Goal: Information Seeking & Learning: Learn about a topic

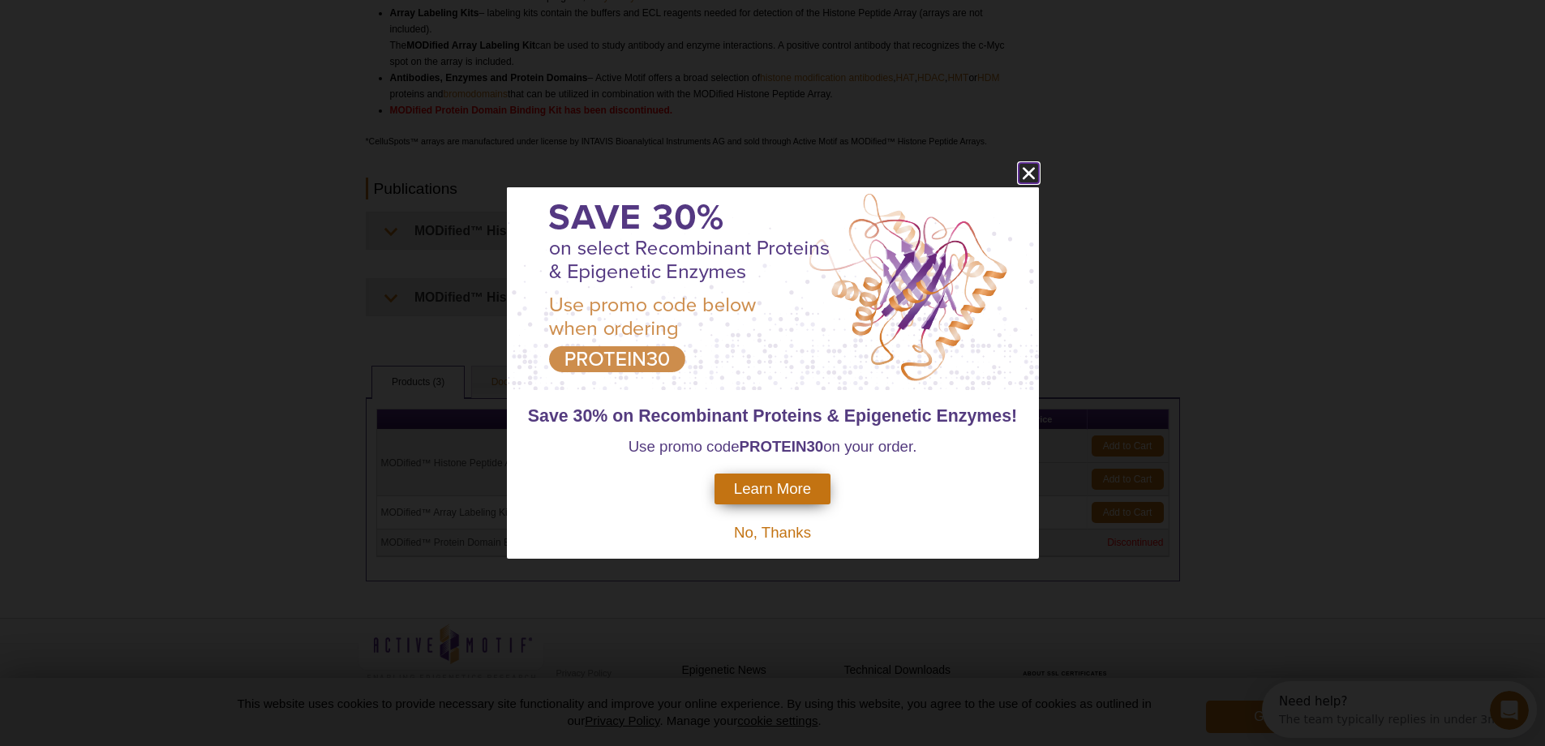
click at [1033, 176] on icon "close" at bounding box center [1029, 173] width 20 height 20
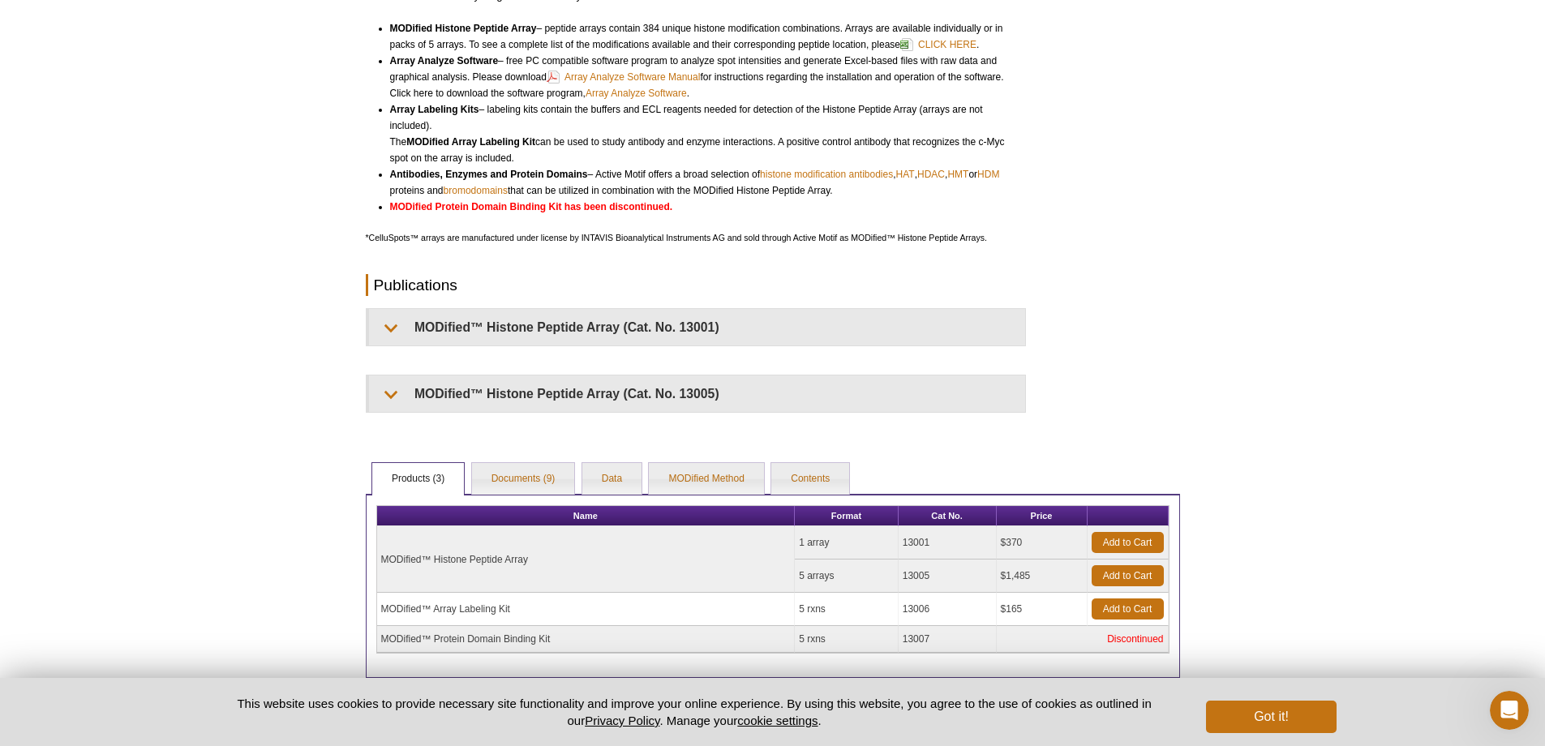
scroll to position [365, 0]
drag, startPoint x: 440, startPoint y: 614, endPoint x: 568, endPoint y: 607, distance: 128.4
click at [568, 607] on td "MODified™ Array Labeling Kit" at bounding box center [586, 610] width 419 height 33
click at [682, 480] on link "MODified Method" at bounding box center [706, 480] width 114 height 32
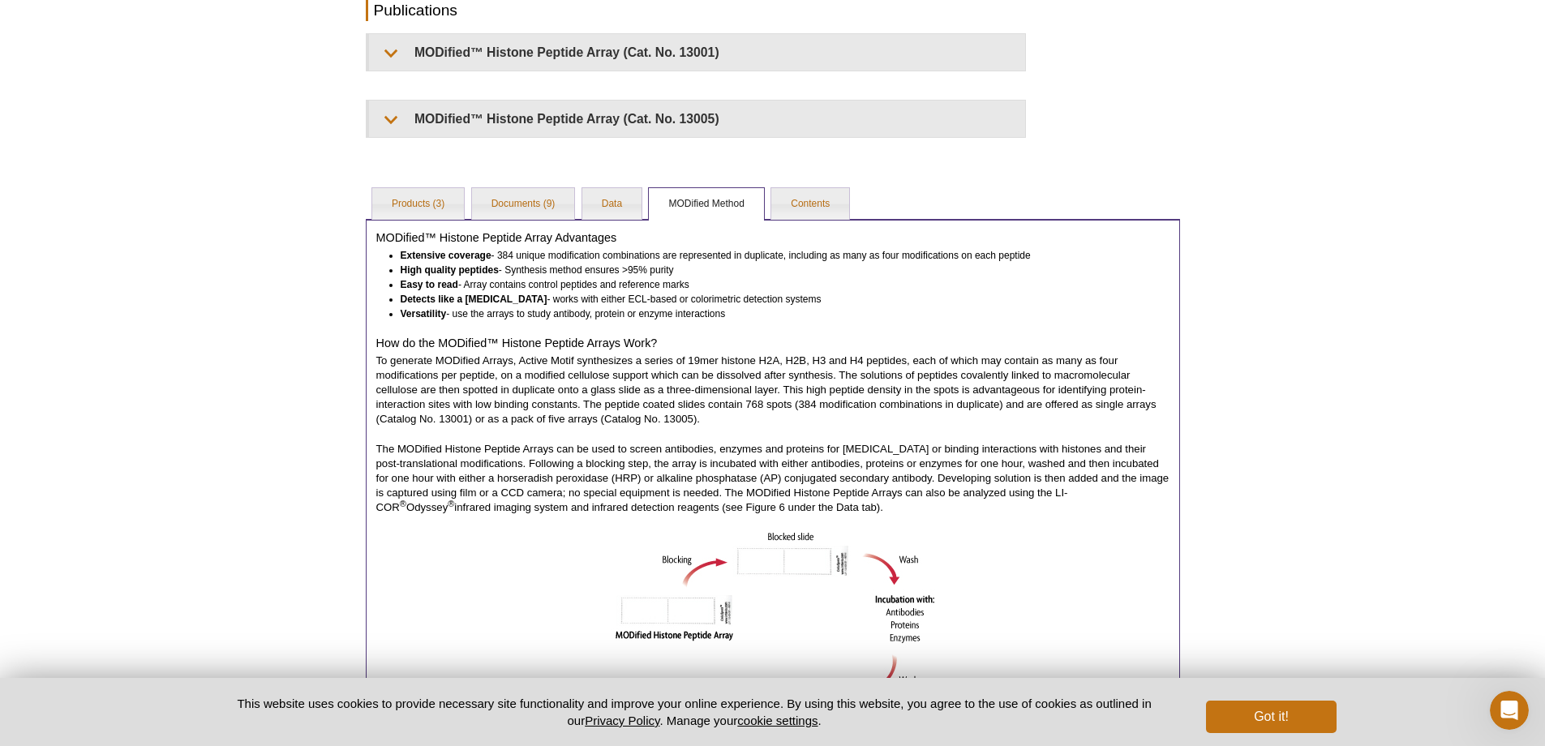
scroll to position [633, 0]
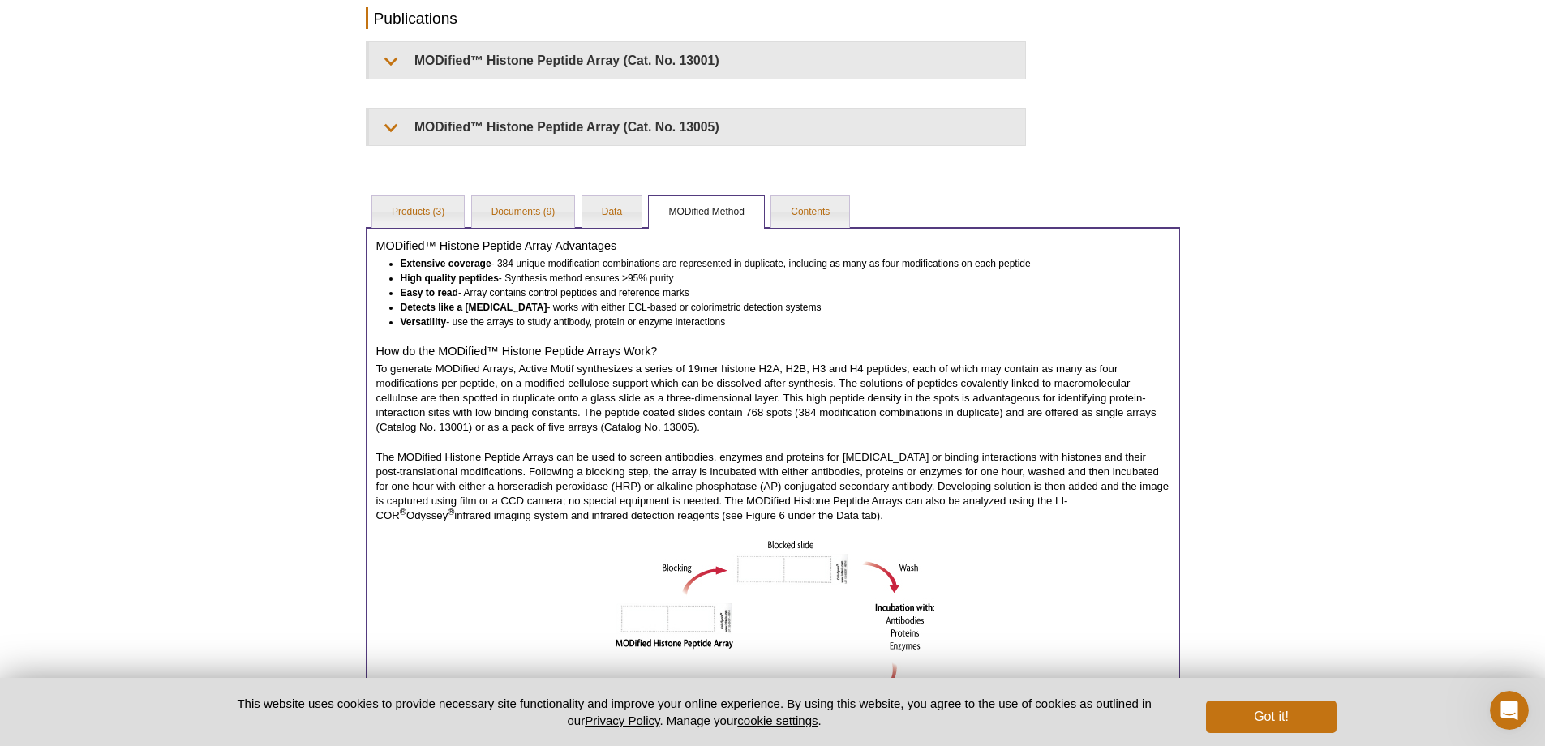
click at [515, 266] on li "Extensive coverage - 384 unique modification combinations are represented in du…" at bounding box center [778, 263] width 754 height 15
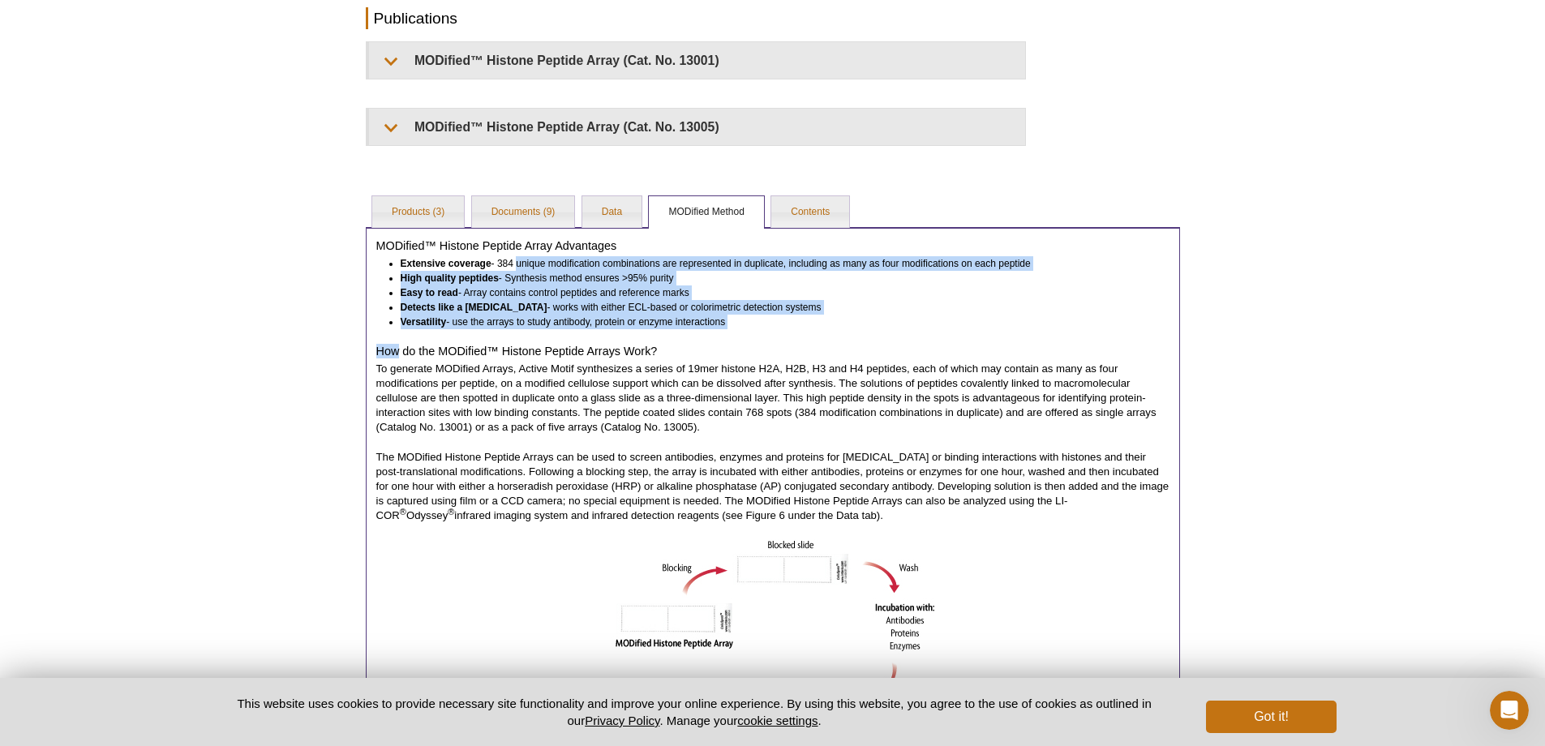
drag, startPoint x: 515, startPoint y: 266, endPoint x: 505, endPoint y: 339, distance: 73.8
click at [505, 339] on div "MODified™ Histone Peptide Array Advantages Extensive coverage - 384 unique modi…" at bounding box center [773, 689] width 814 height 924
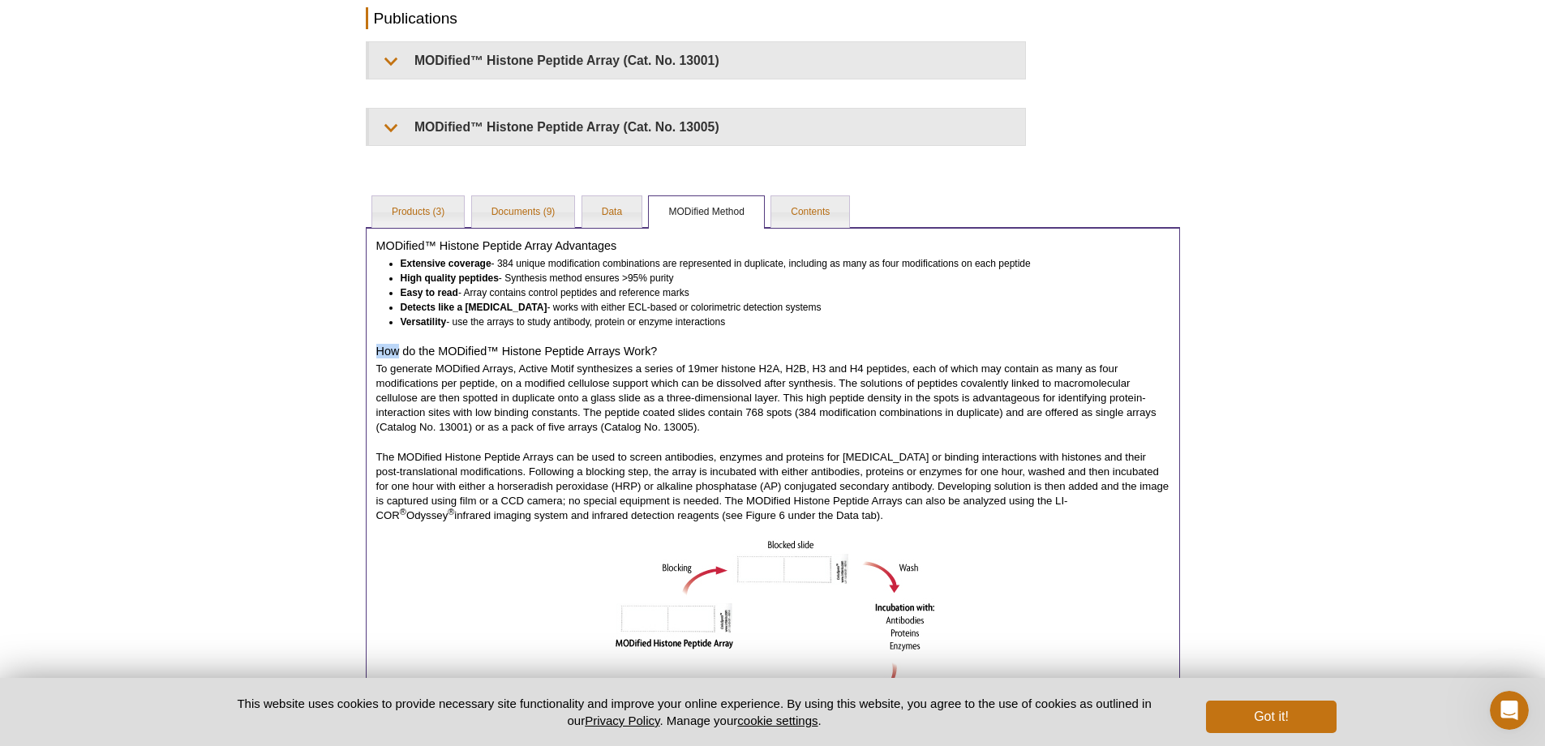
click at [505, 339] on div "MODified™ Histone Peptide Array Advantages Extensive coverage - 384 unique modi…" at bounding box center [773, 689] width 814 height 924
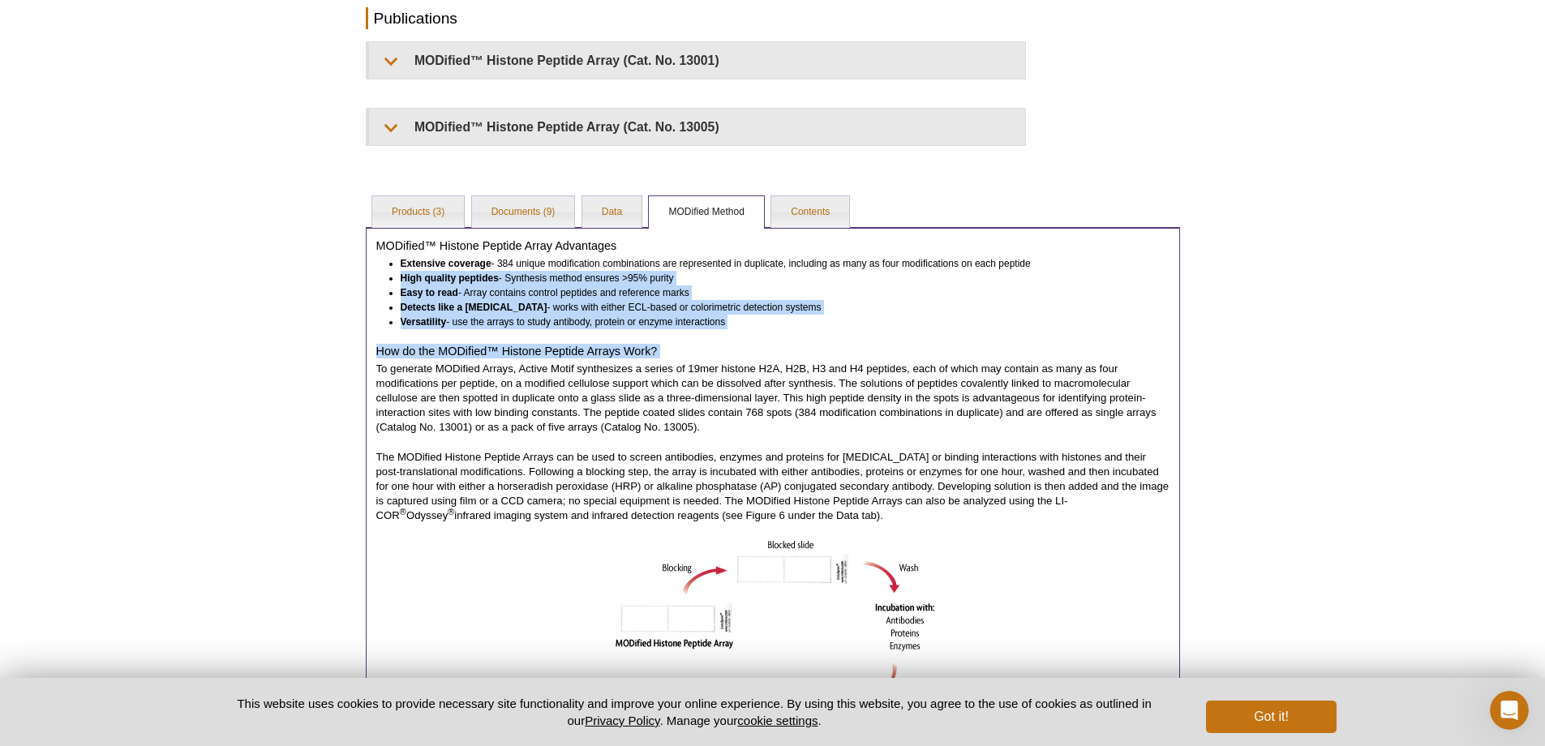
drag, startPoint x: 505, startPoint y: 339, endPoint x: 497, endPoint y: 277, distance: 62.1
click at [497, 277] on div "MODified™ Histone Peptide Array Advantages Extensive coverage - 384 unique modi…" at bounding box center [773, 689] width 814 height 924
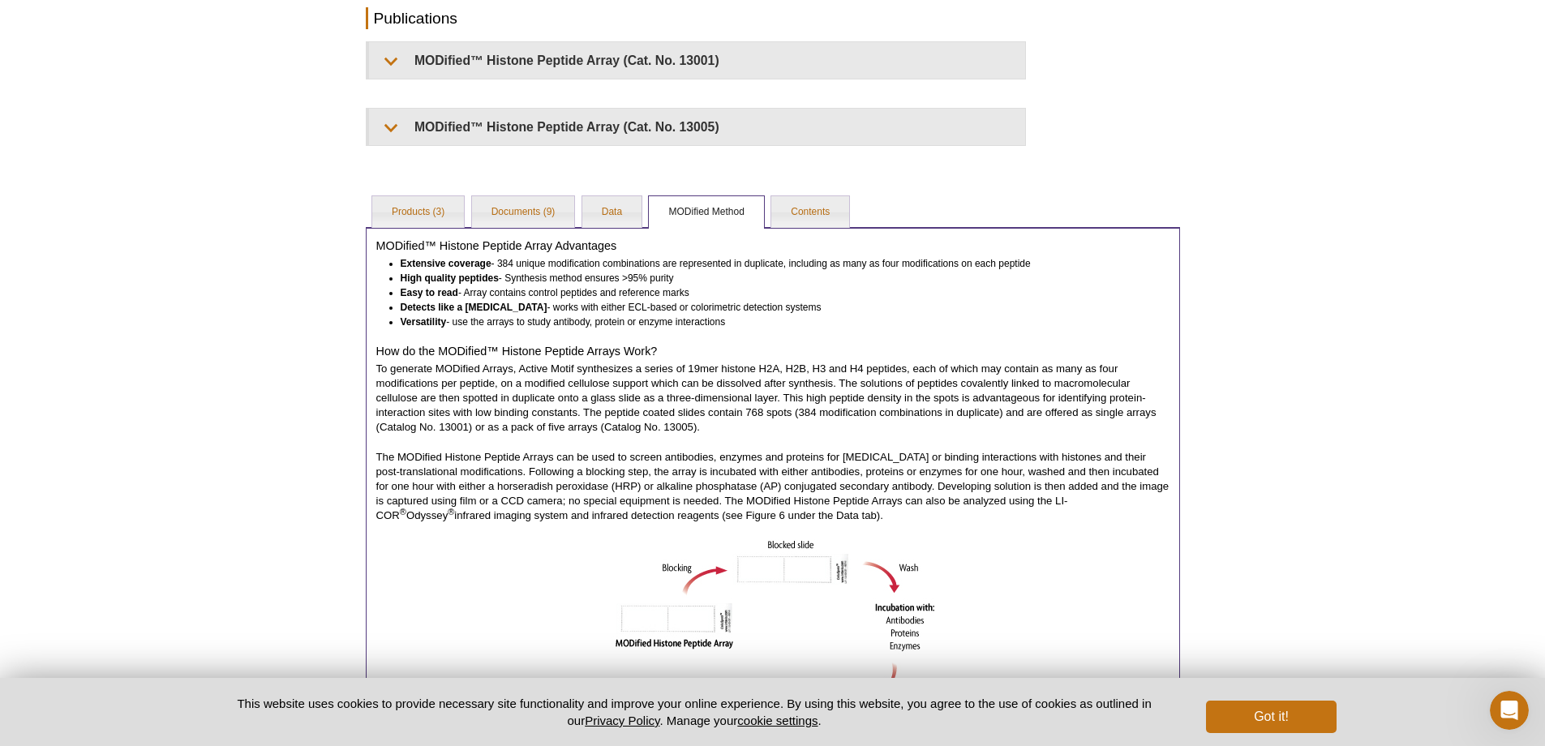
click at [472, 374] on p "To generate MODified Arrays, Active Motif synthesizes a series of 19mer histone…" at bounding box center [772, 398] width 793 height 73
drag, startPoint x: 472, startPoint y: 374, endPoint x: 749, endPoint y: 373, distance: 276.6
click at [749, 373] on p "To generate MODified Arrays, Active Motif synthesizes a series of 19mer histone…" at bounding box center [772, 398] width 793 height 73
click at [749, 372] on p "To generate MODified Arrays, Active Motif synthesizes a series of 19mer histone…" at bounding box center [772, 398] width 793 height 73
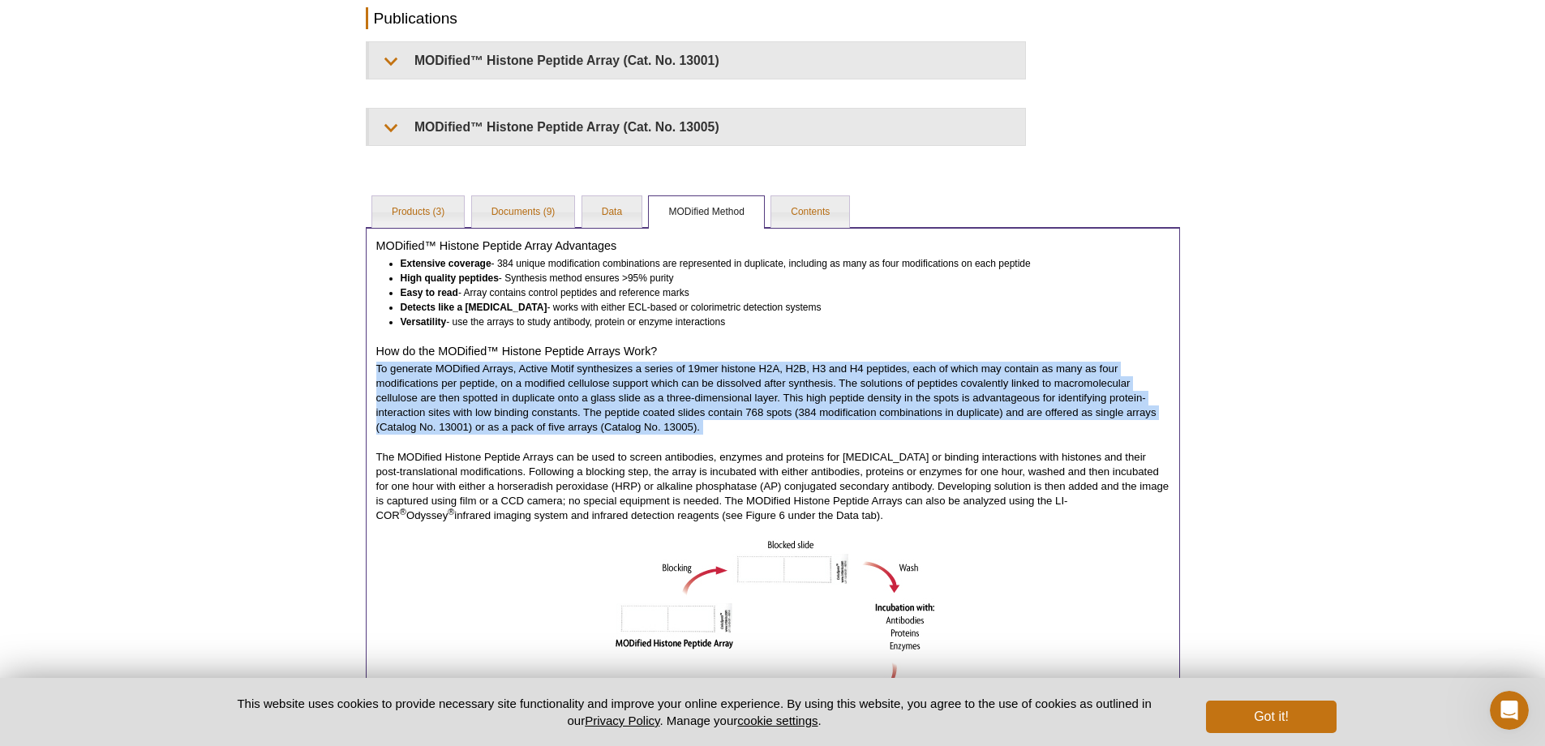
click at [749, 372] on p "To generate MODified Arrays, Active Motif synthesizes a series of 19mer histone…" at bounding box center [772, 398] width 793 height 73
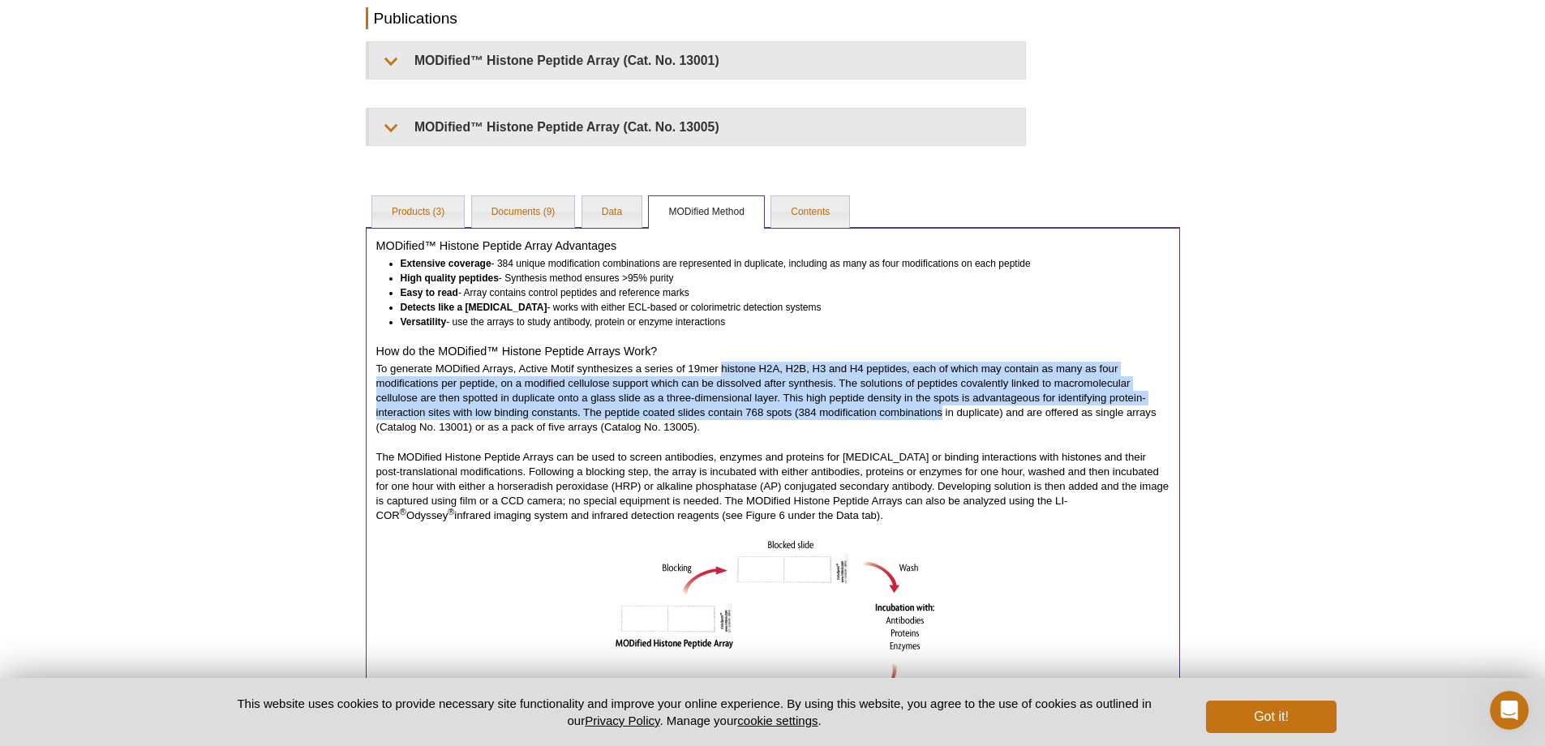
drag, startPoint x: 748, startPoint y: 372, endPoint x: 900, endPoint y: 417, distance: 158.1
click at [900, 417] on p "To generate MODified Arrays, Active Motif synthesizes a series of 19mer histone…" at bounding box center [772, 398] width 793 height 73
drag, startPoint x: 900, startPoint y: 417, endPoint x: 806, endPoint y: 353, distance: 113.2
click at [806, 353] on div "MODified™ Histone Peptide Array Advantages Extensive coverage - 384 unique modi…" at bounding box center [773, 689] width 814 height 924
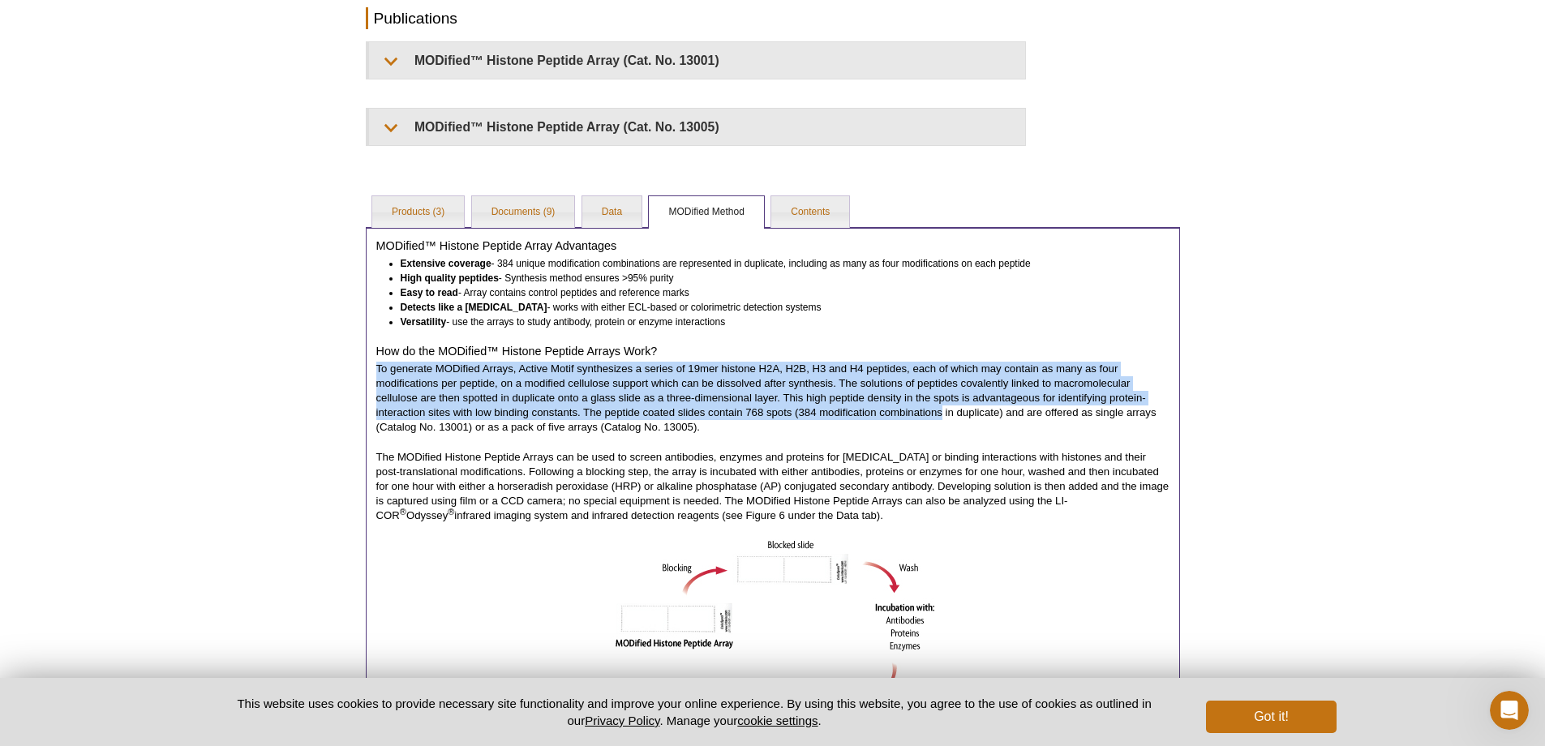
click at [804, 353] on h4 "How do the MODified™ Histone Peptide Arrays Work?" at bounding box center [772, 351] width 793 height 15
drag, startPoint x: 788, startPoint y: 373, endPoint x: 777, endPoint y: 409, distance: 37.2
click at [777, 409] on p "To generate MODified Arrays, Active Motif synthesizes a series of 19mer histone…" at bounding box center [772, 398] width 793 height 73
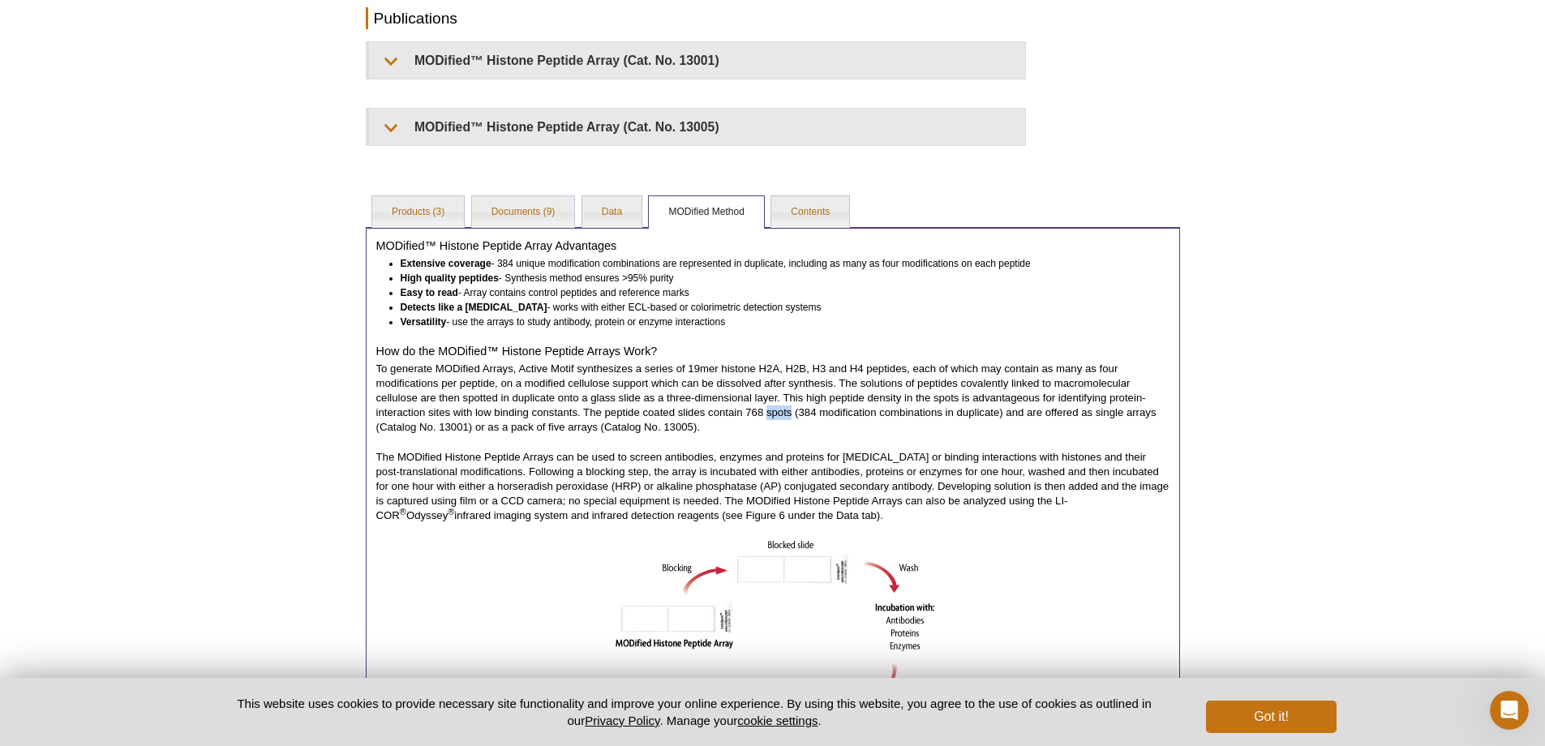
click at [777, 409] on p "To generate MODified Arrays, Active Motif synthesizes a series of 19mer histone…" at bounding box center [772, 398] width 793 height 73
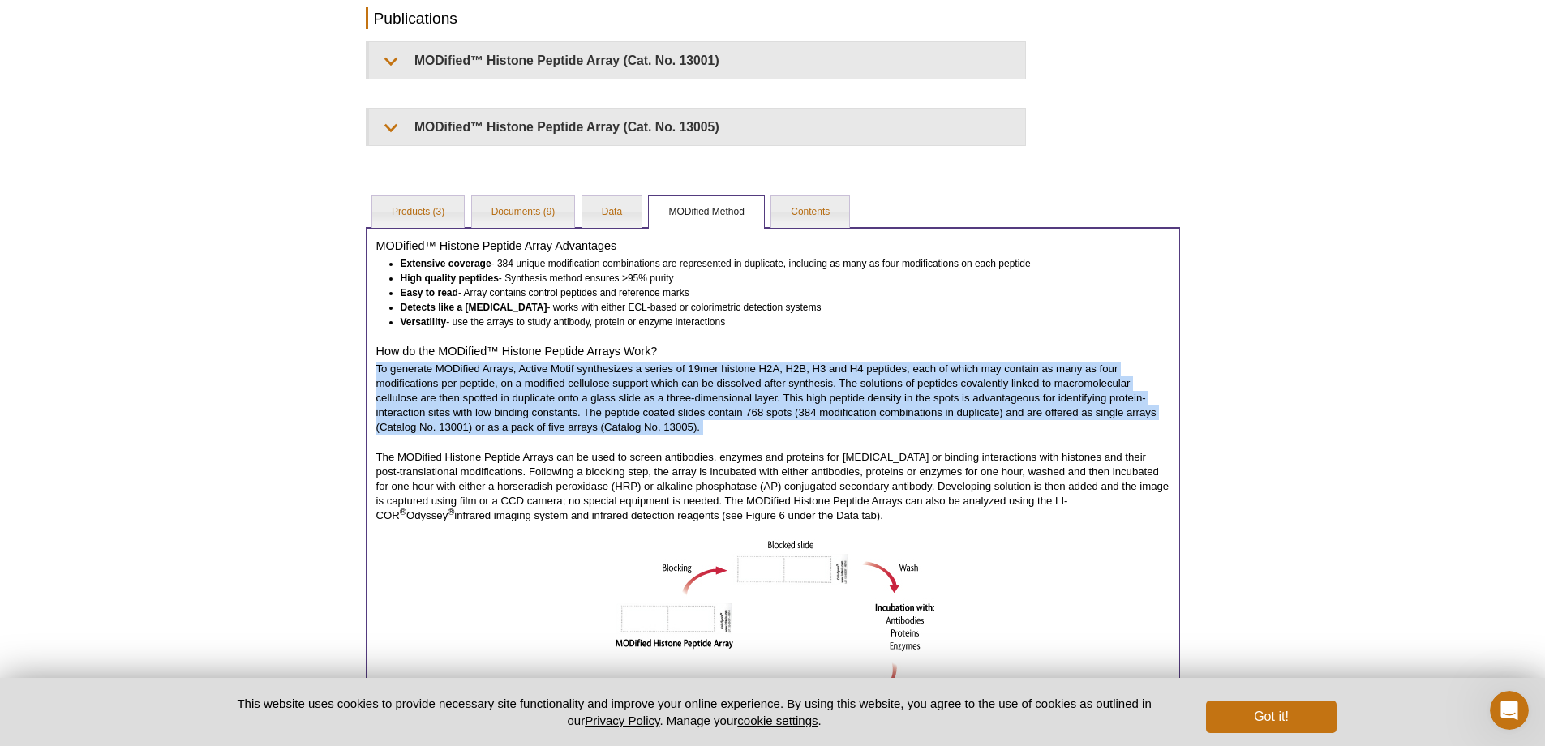
drag, startPoint x: 777, startPoint y: 409, endPoint x: 777, endPoint y: 397, distance: 12.2
click at [777, 397] on p "To generate MODified Arrays, Active Motif synthesizes a series of 19mer histone…" at bounding box center [772, 398] width 793 height 73
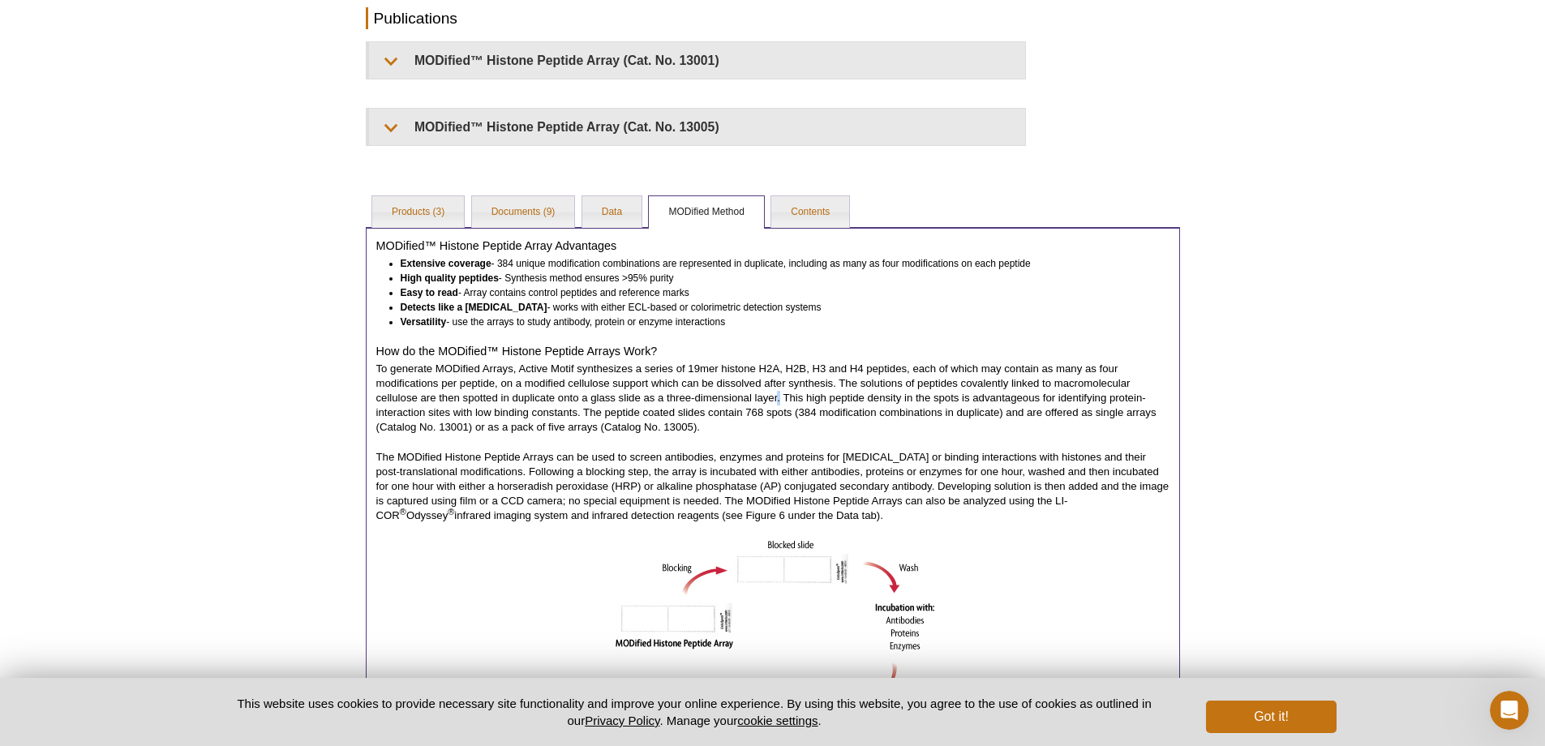
click at [777, 397] on p "To generate MODified Arrays, Active Motif synthesizes a series of 19mer histone…" at bounding box center [772, 398] width 793 height 73
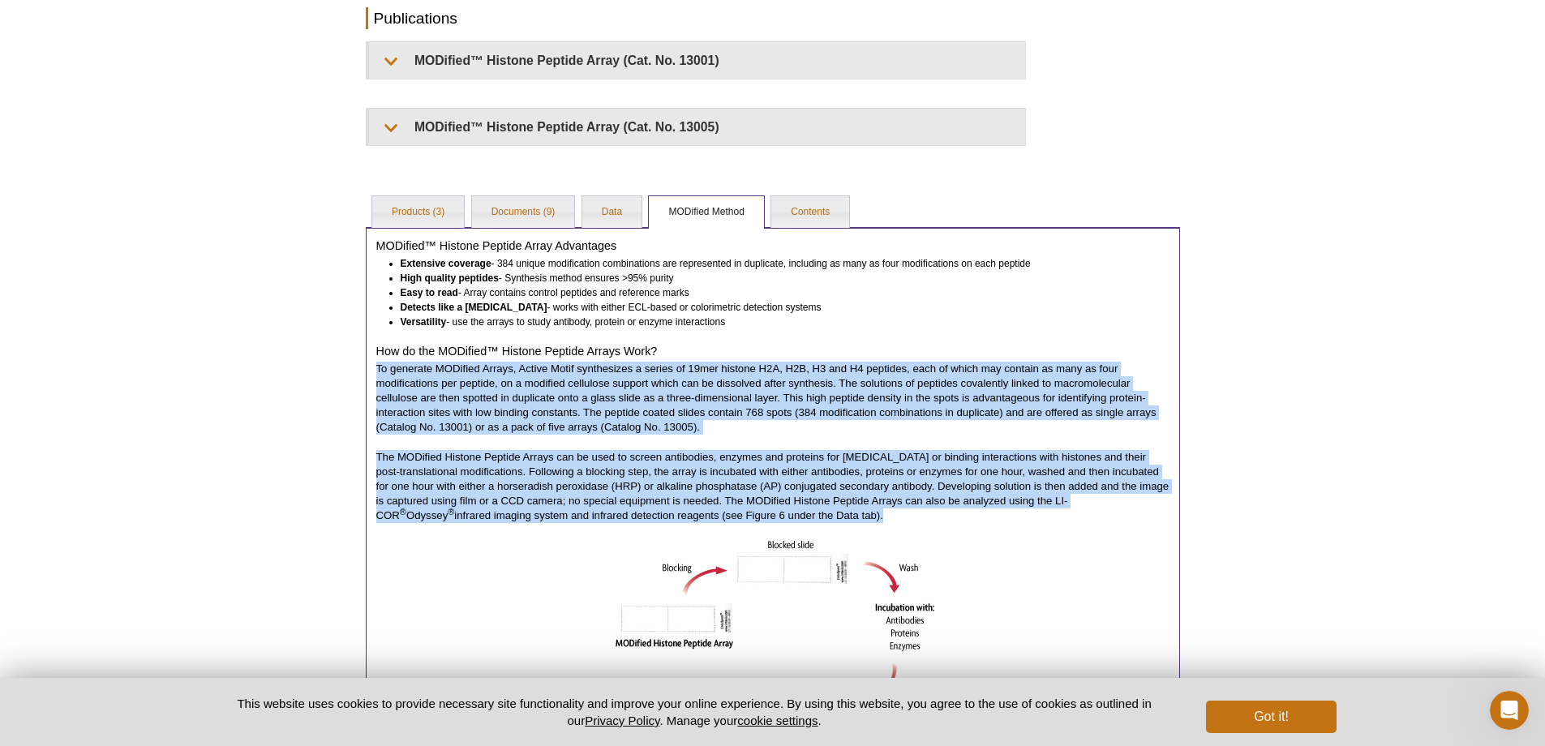
drag, startPoint x: 777, startPoint y: 397, endPoint x: 767, endPoint y: 435, distance: 39.6
click at [767, 435] on div "MODified™ Histone Peptide Array Advantages Extensive coverage - 384 unique modi…" at bounding box center [773, 689] width 814 height 924
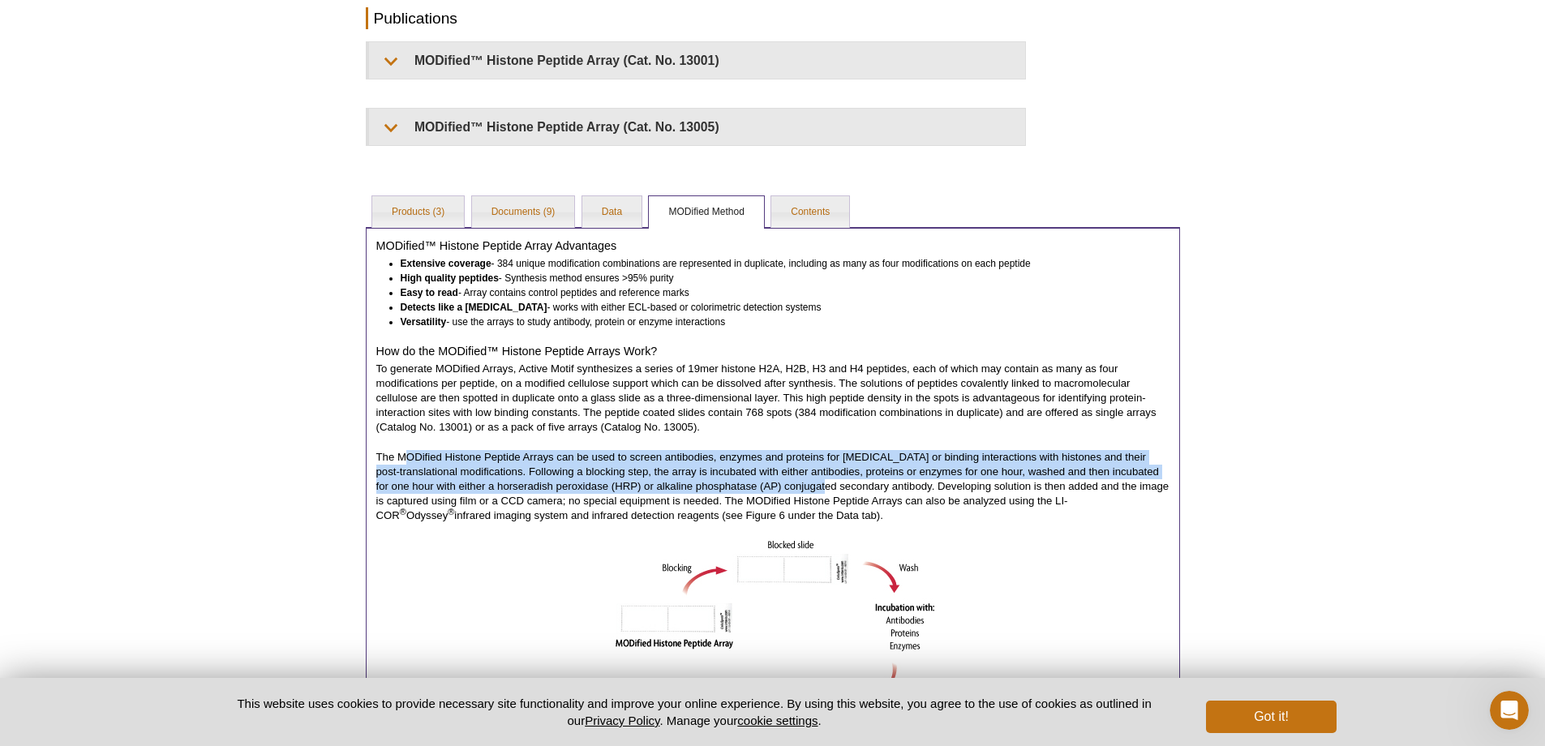
drag, startPoint x: 408, startPoint y: 457, endPoint x: 798, endPoint y: 481, distance: 390.9
click at [798, 481] on p "The MODified Histone Peptide Arrays can be used to screen antibodies, enzymes a…" at bounding box center [772, 486] width 793 height 73
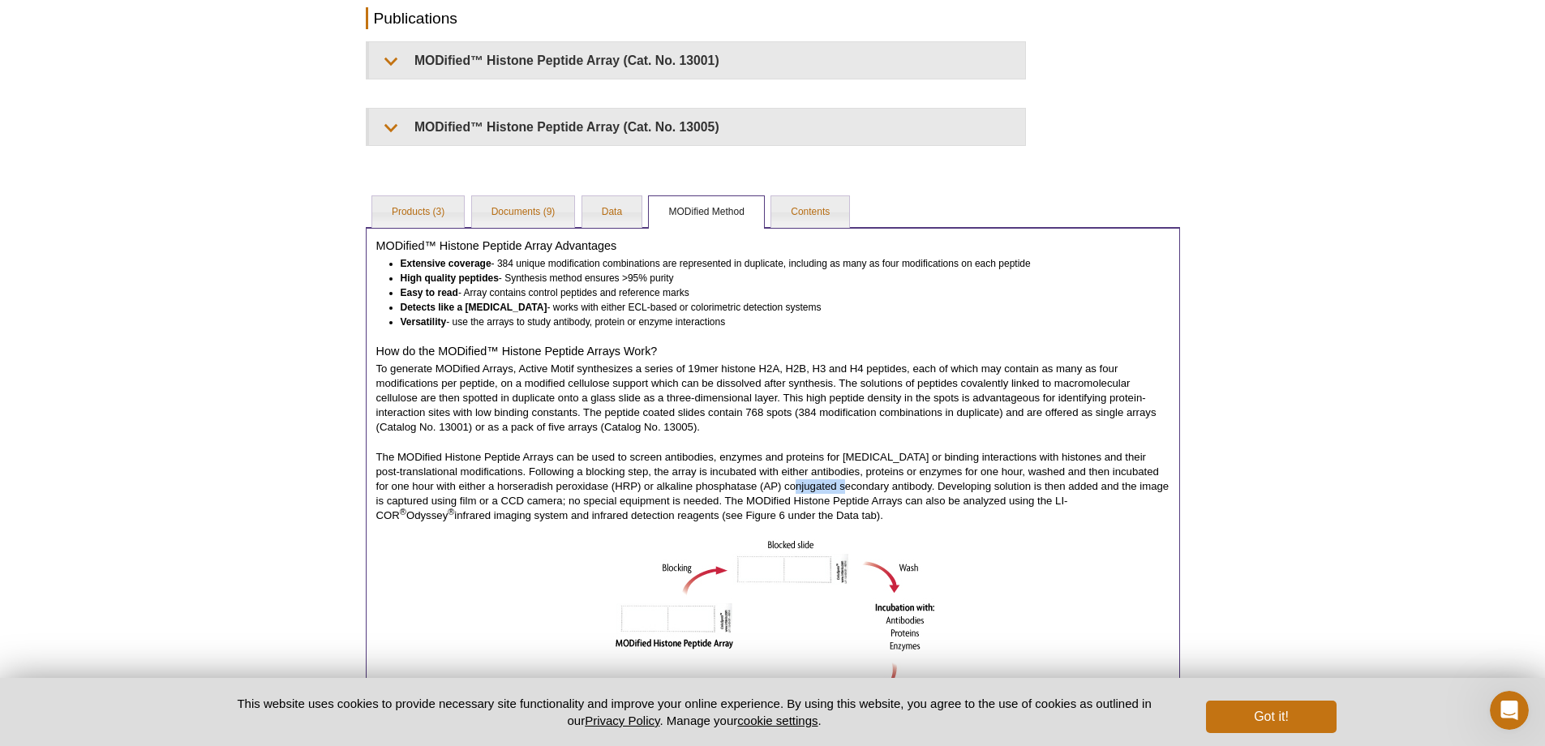
click at [798, 481] on p "The MODified Histone Peptide Arrays can be used to screen antibodies, enzymes a…" at bounding box center [772, 486] width 793 height 73
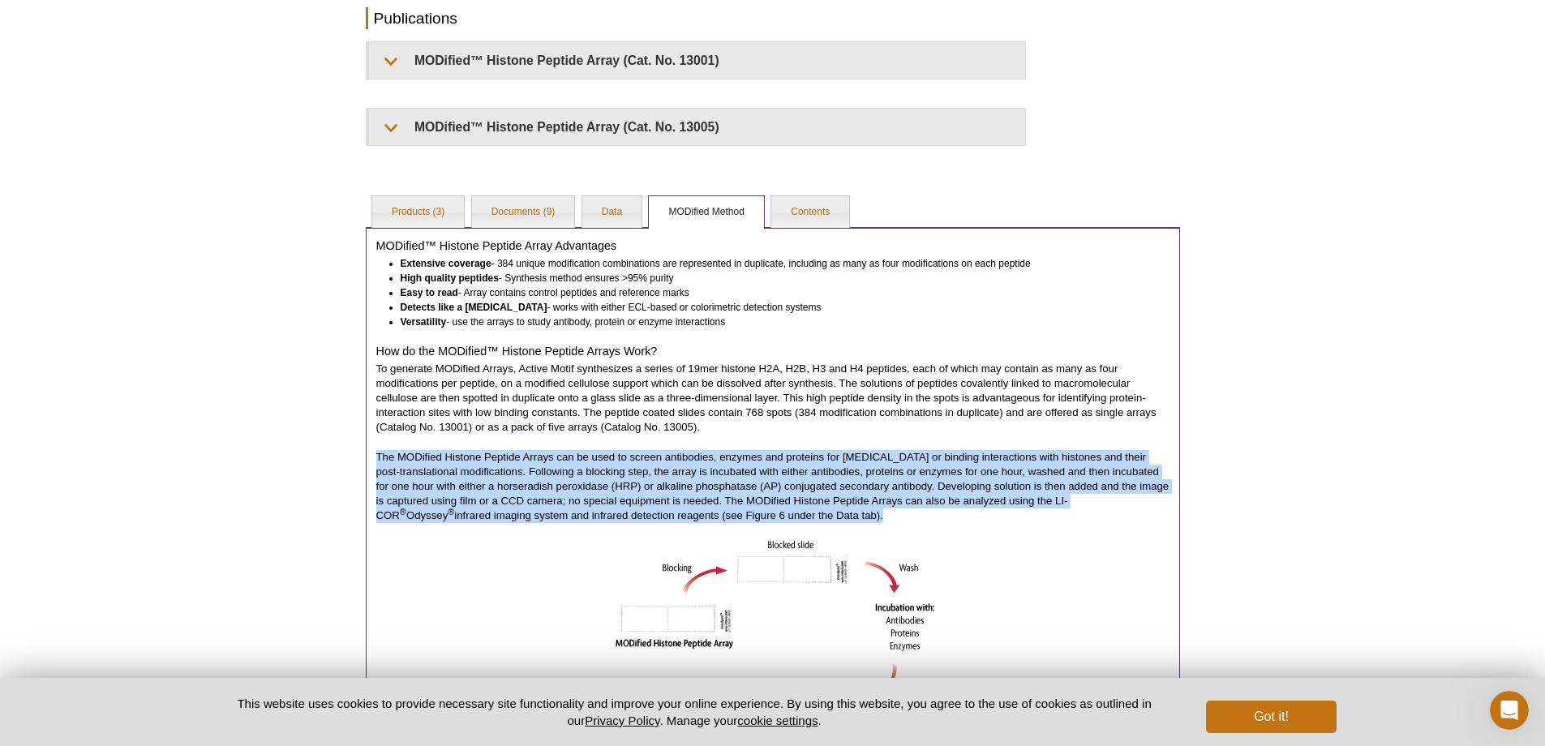
click at [798, 481] on p "The MODified Histone Peptide Arrays can be used to screen antibodies, enzymes a…" at bounding box center [772, 486] width 793 height 73
click at [793, 480] on p "The MODified Histone Peptide Arrays can be used to screen antibodies, enzymes a…" at bounding box center [772, 486] width 793 height 73
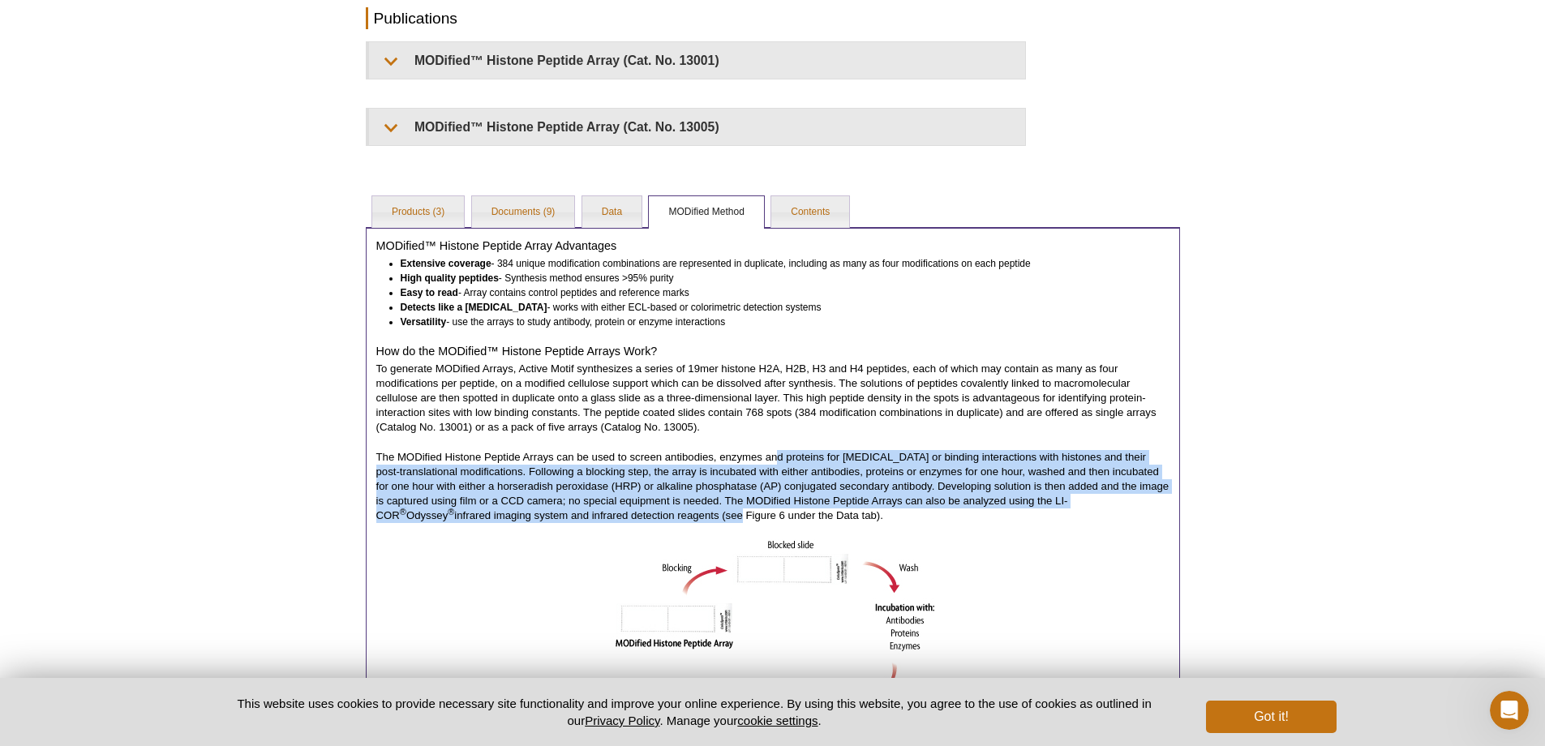
drag, startPoint x: 779, startPoint y: 457, endPoint x: 659, endPoint y: 511, distance: 131.8
click at [659, 511] on p "The MODified Histone Peptide Arrays can be used to screen antibodies, enzymes a…" at bounding box center [772, 486] width 793 height 73
click at [658, 509] on p "The MODified Histone Peptide Arrays can be used to screen antibodies, enzymes a…" at bounding box center [772, 486] width 793 height 73
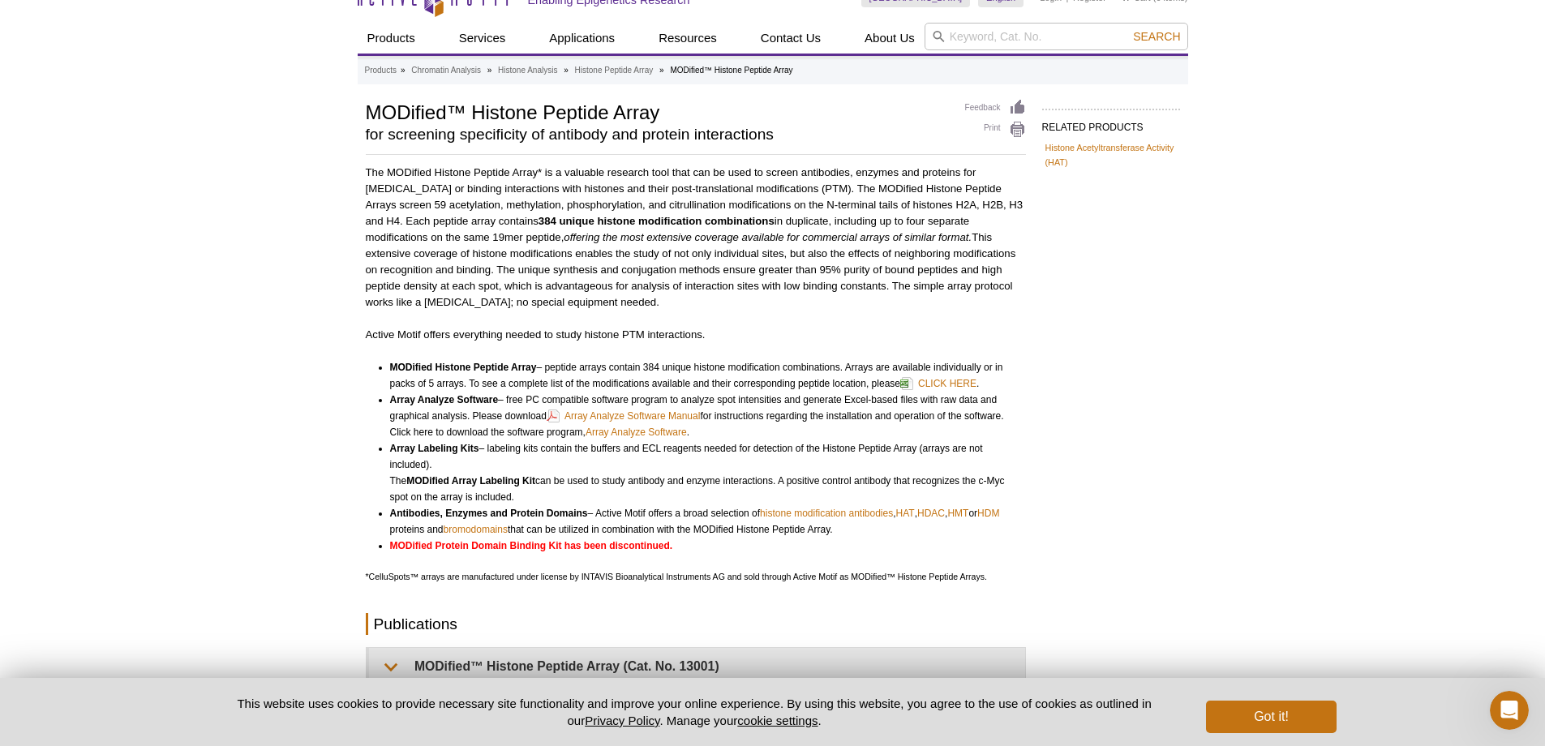
scroll to position [0, 0]
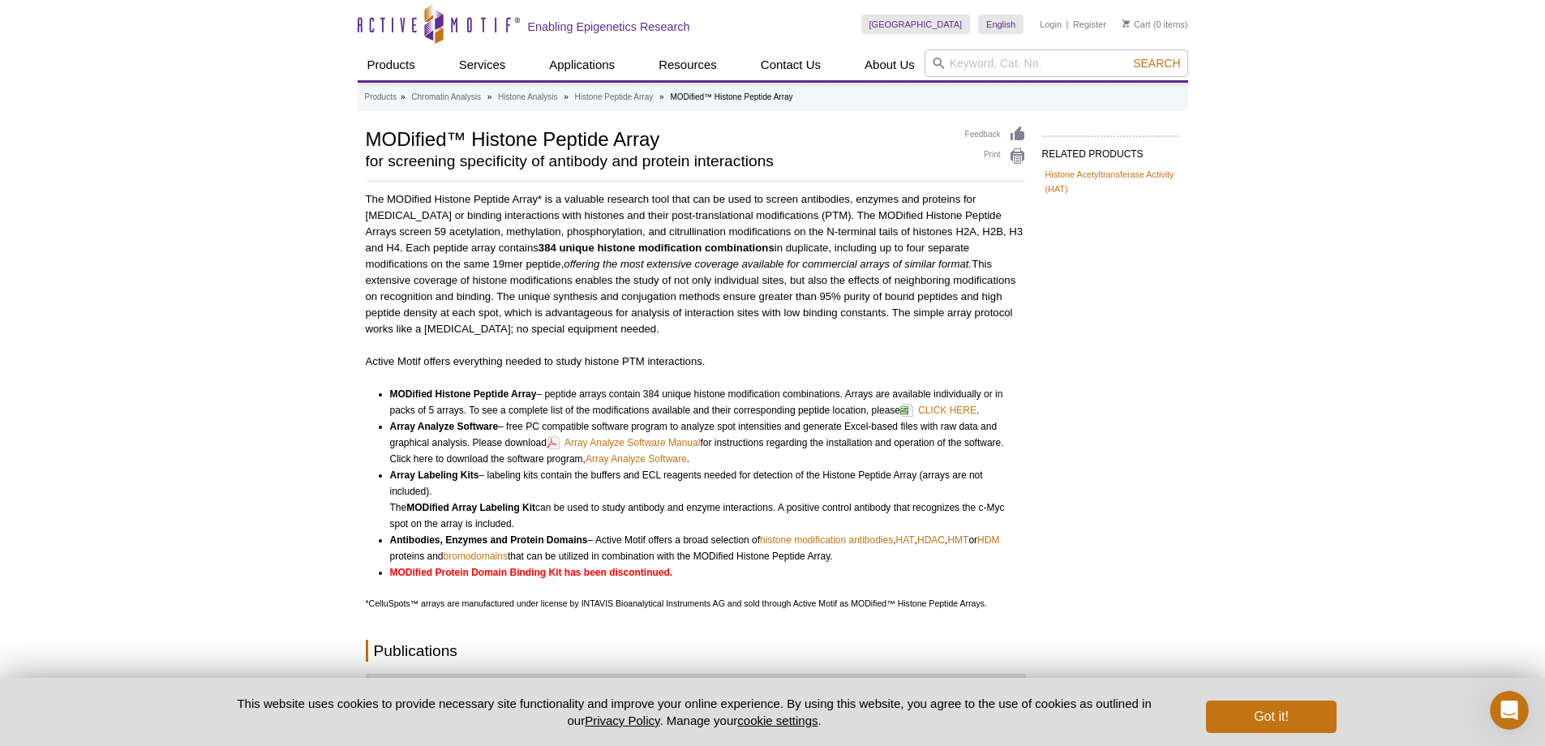
click at [491, 142] on h1 "MODified™ Histone Peptide Array" at bounding box center [657, 138] width 583 height 24
drag, startPoint x: 491, startPoint y: 142, endPoint x: 650, endPoint y: 143, distance: 159.0
click at [650, 143] on h1 "MODified™ Histone Peptide Array" at bounding box center [657, 138] width 583 height 24
copy h1 "Histone Peptide Array"
drag, startPoint x: 366, startPoint y: 139, endPoint x: 657, endPoint y: 139, distance: 291.2
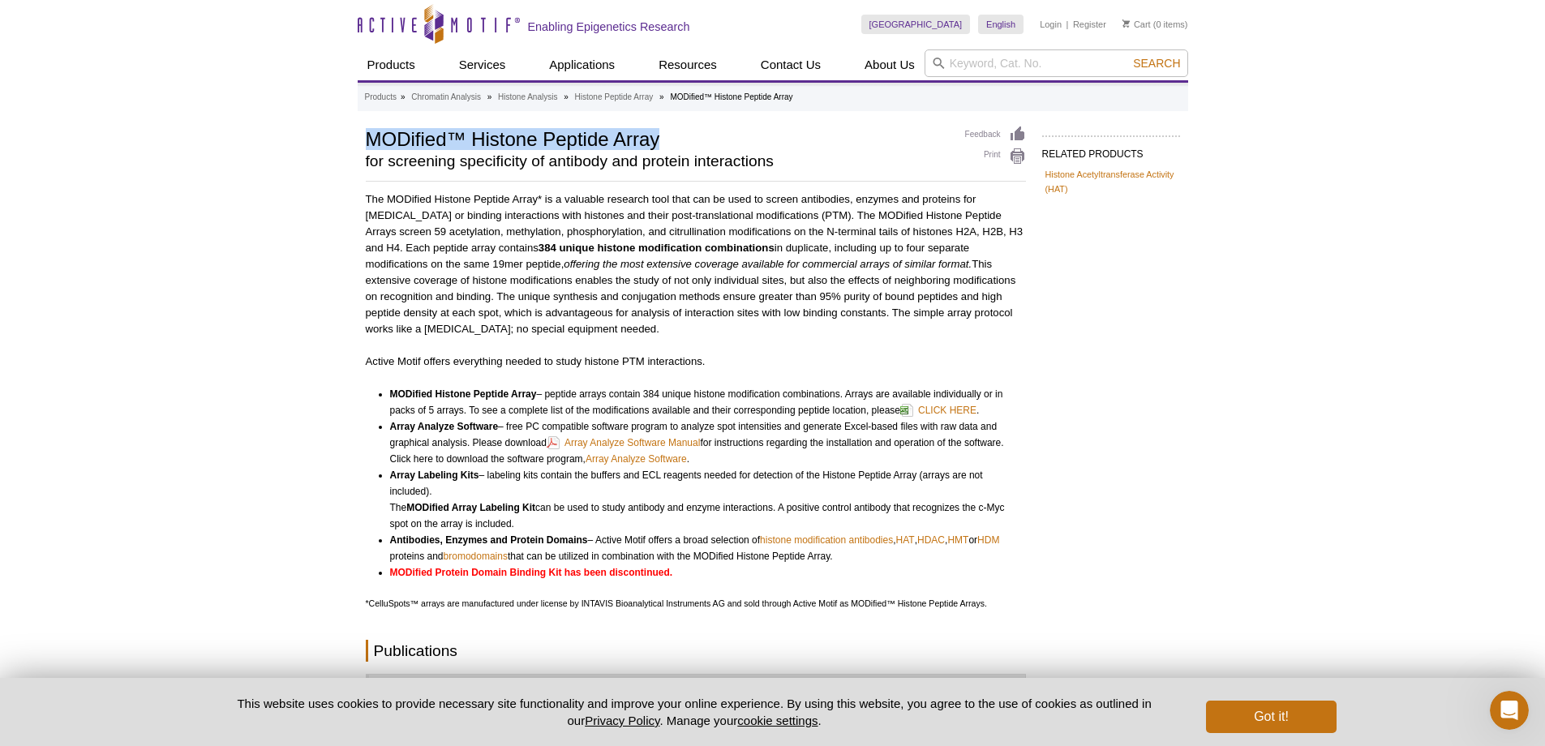
click at [657, 139] on h1 "MODified™ Histone Peptide Array" at bounding box center [657, 138] width 583 height 24
copy h1 "MODified™ Histone Peptide Array"
